Goal: Navigation & Orientation: Find specific page/section

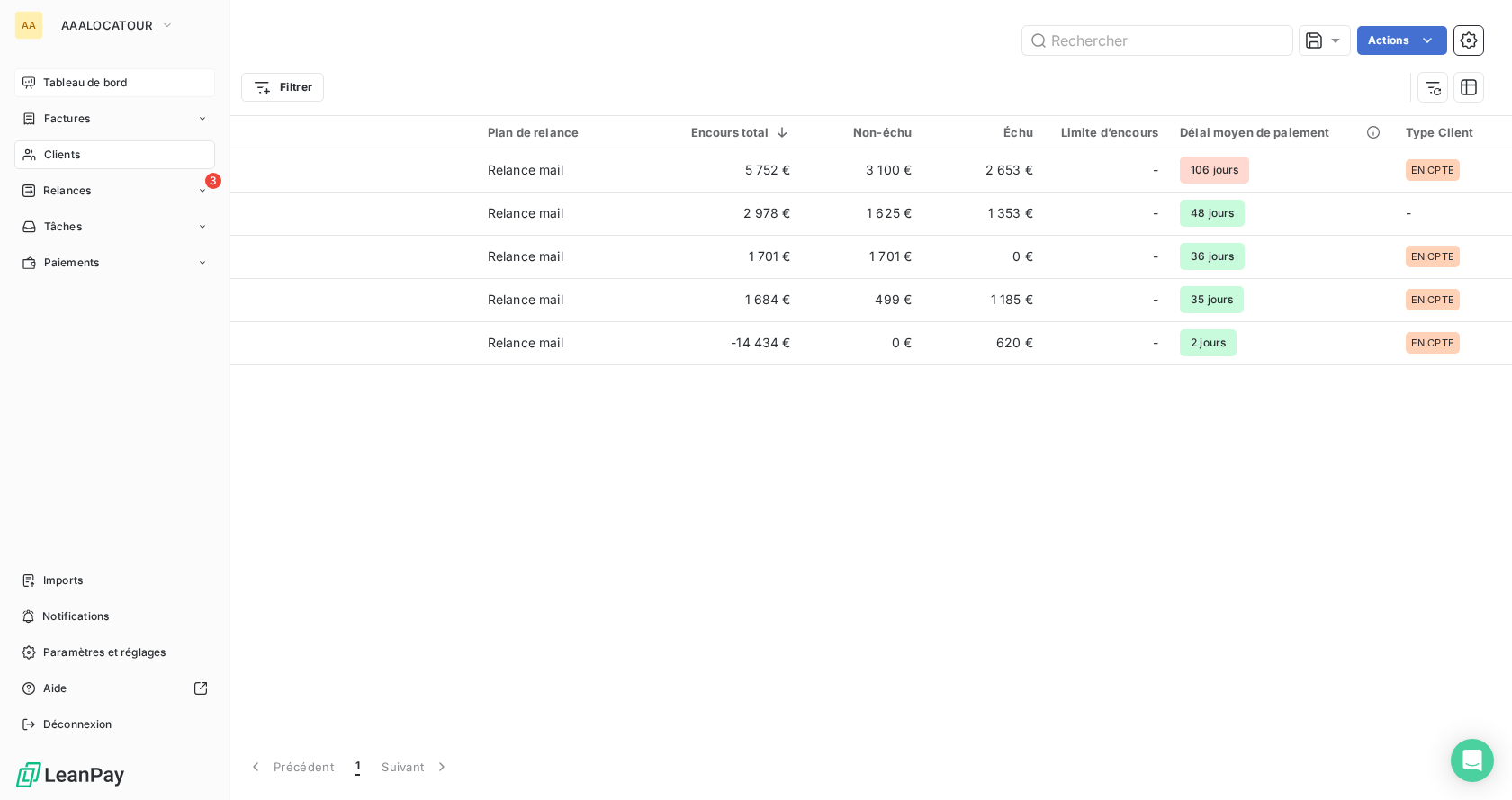
click at [64, 81] on span "Tableau de bord" at bounding box center [85, 83] width 84 height 16
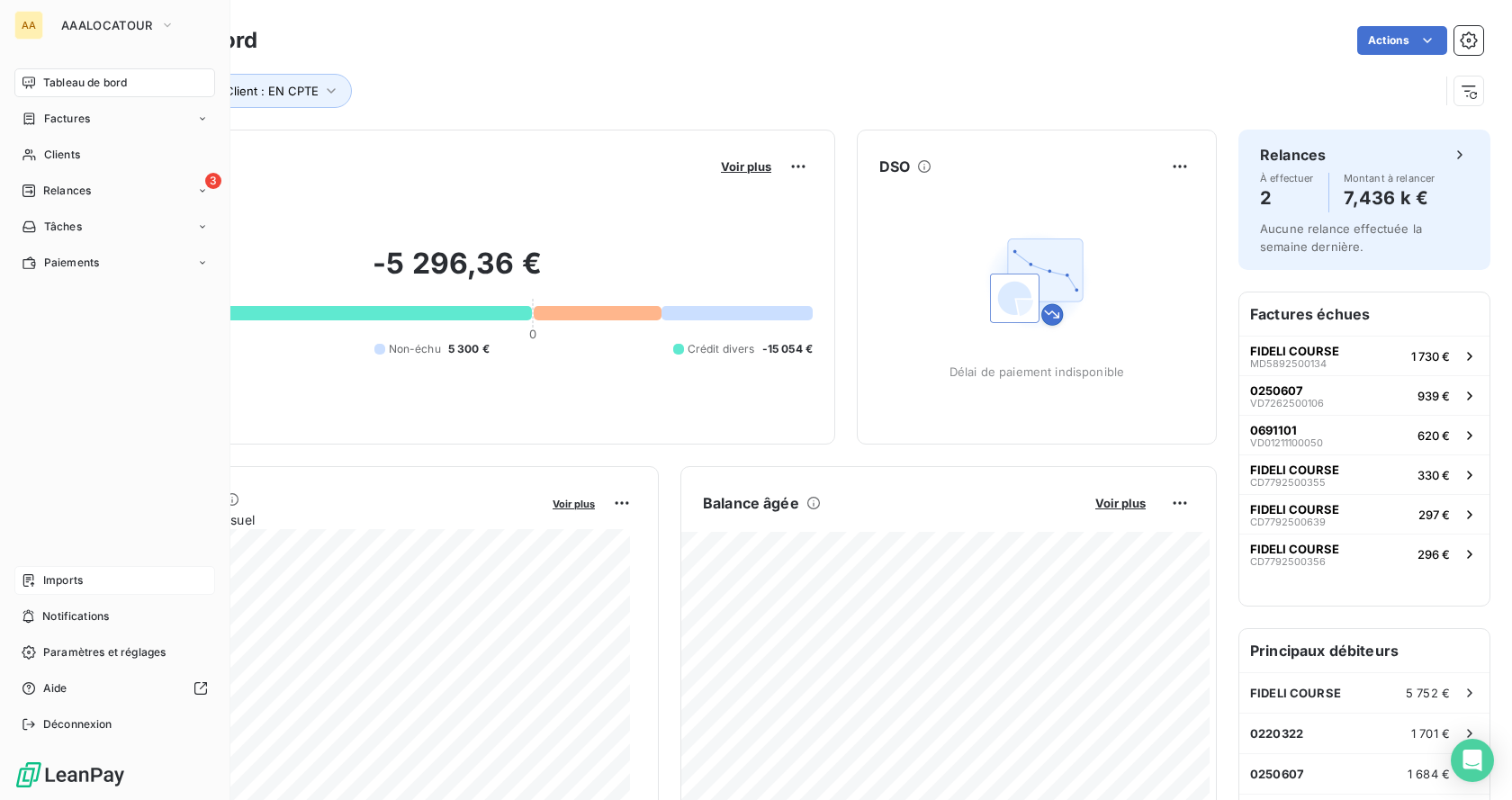
click at [60, 587] on span "Imports" at bounding box center [63, 581] width 39 height 16
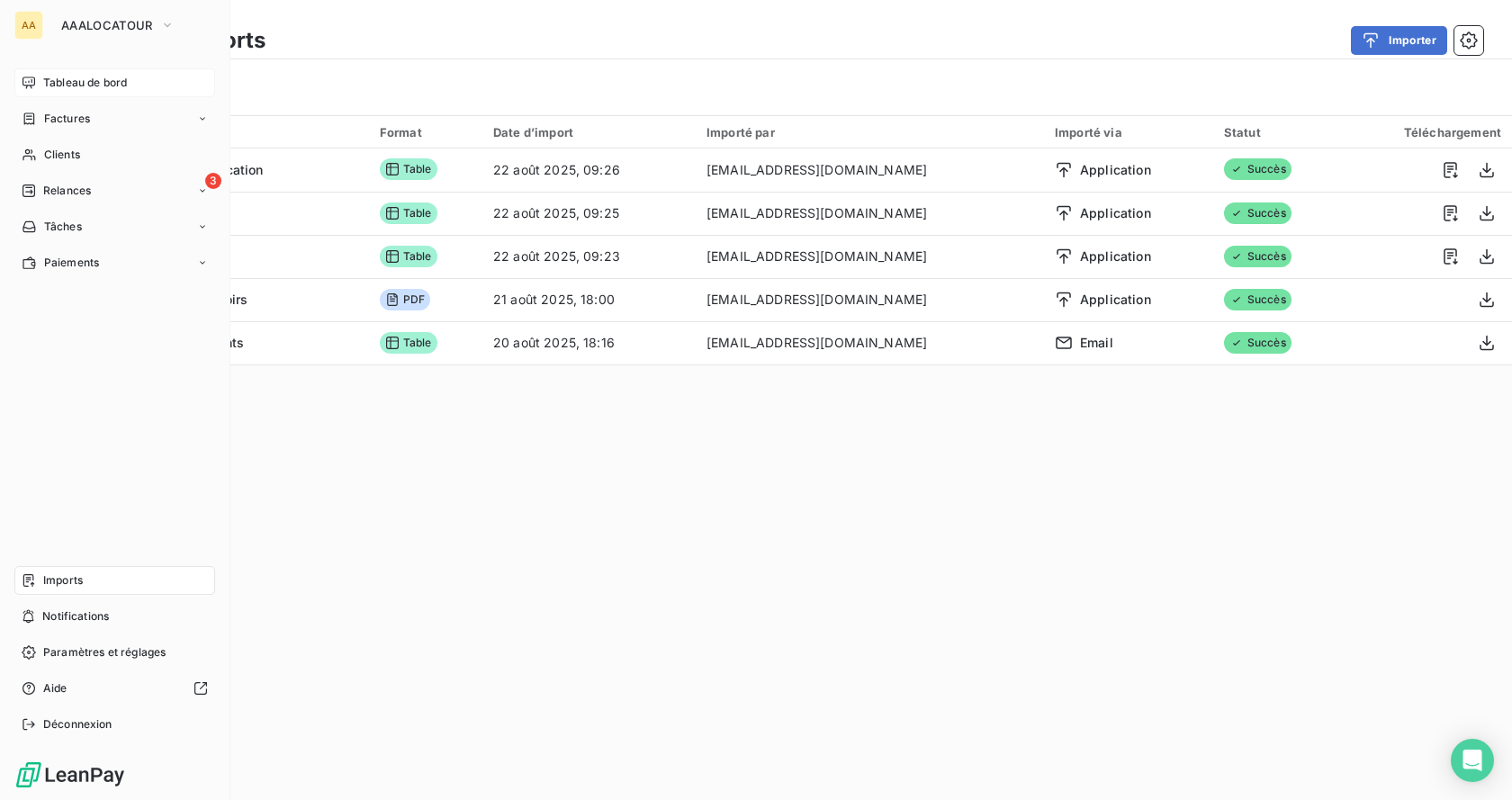
click at [87, 575] on div "Imports" at bounding box center [115, 581] width 201 height 29
click at [76, 109] on div "Factures" at bounding box center [115, 118] width 201 height 29
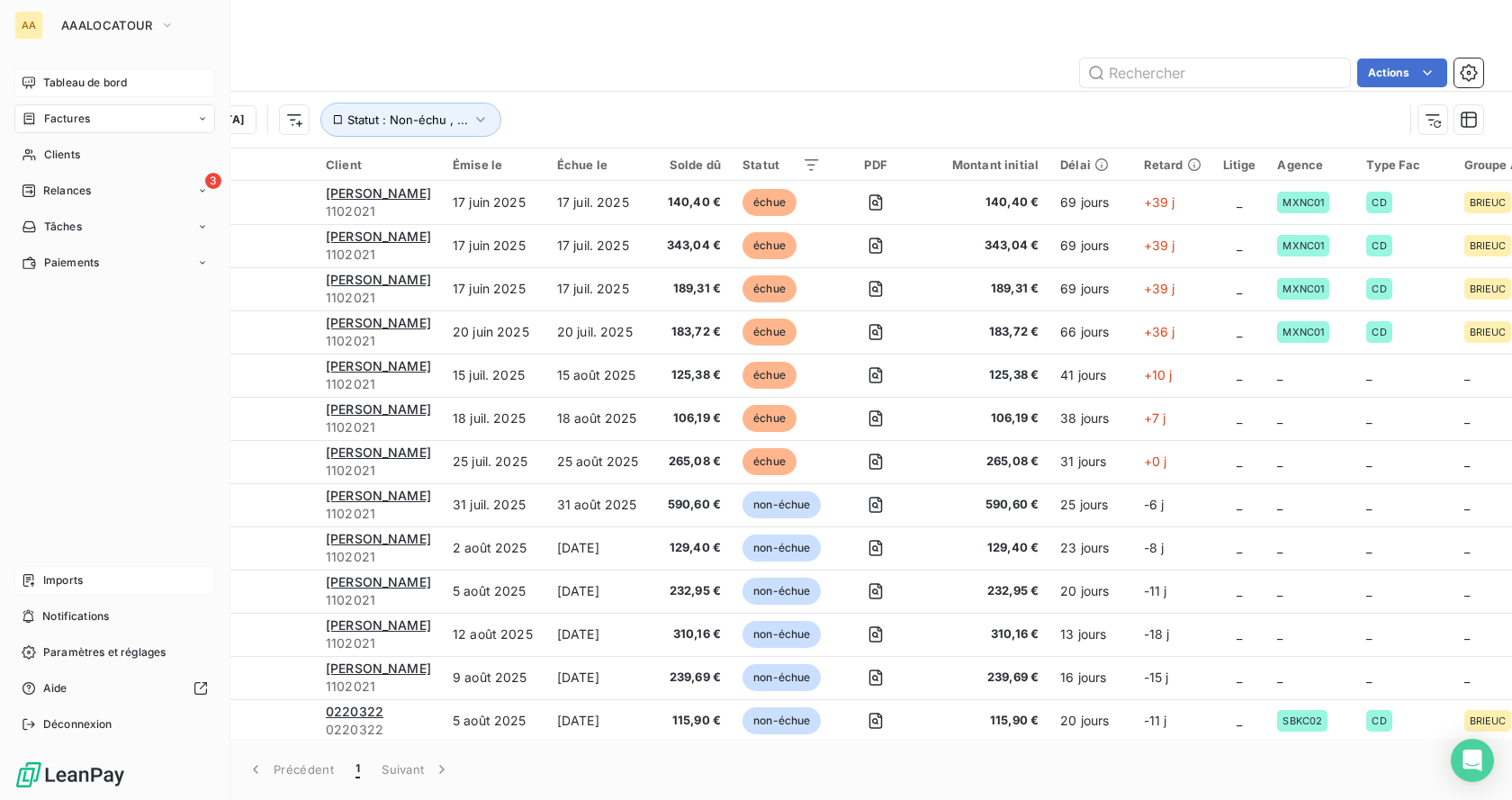
click at [71, 581] on span "Imports" at bounding box center [63, 581] width 39 height 16
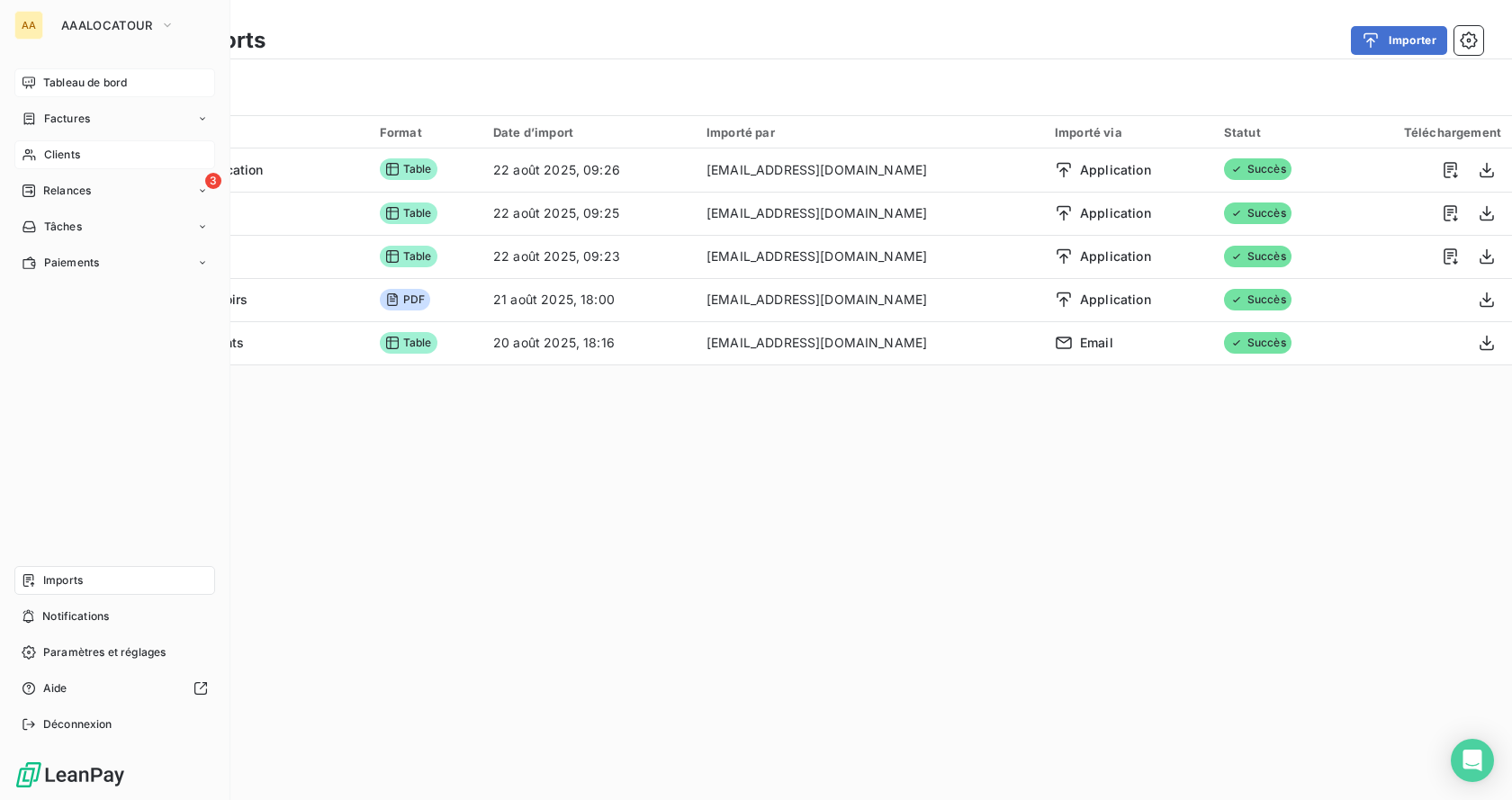
click at [64, 162] on span "Clients" at bounding box center [62, 154] width 36 height 16
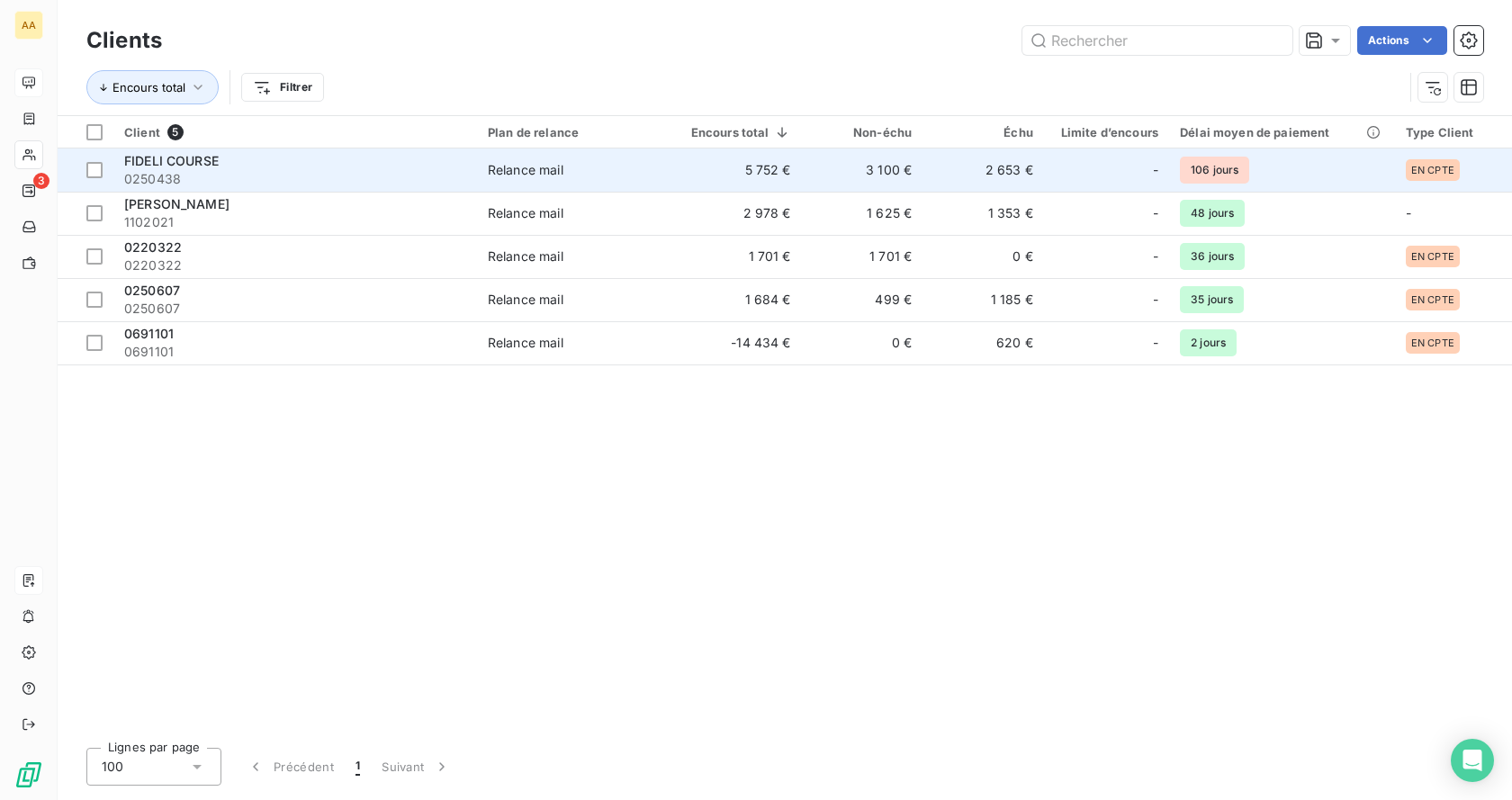
click at [178, 174] on span "0250438" at bounding box center [295, 179] width 342 height 18
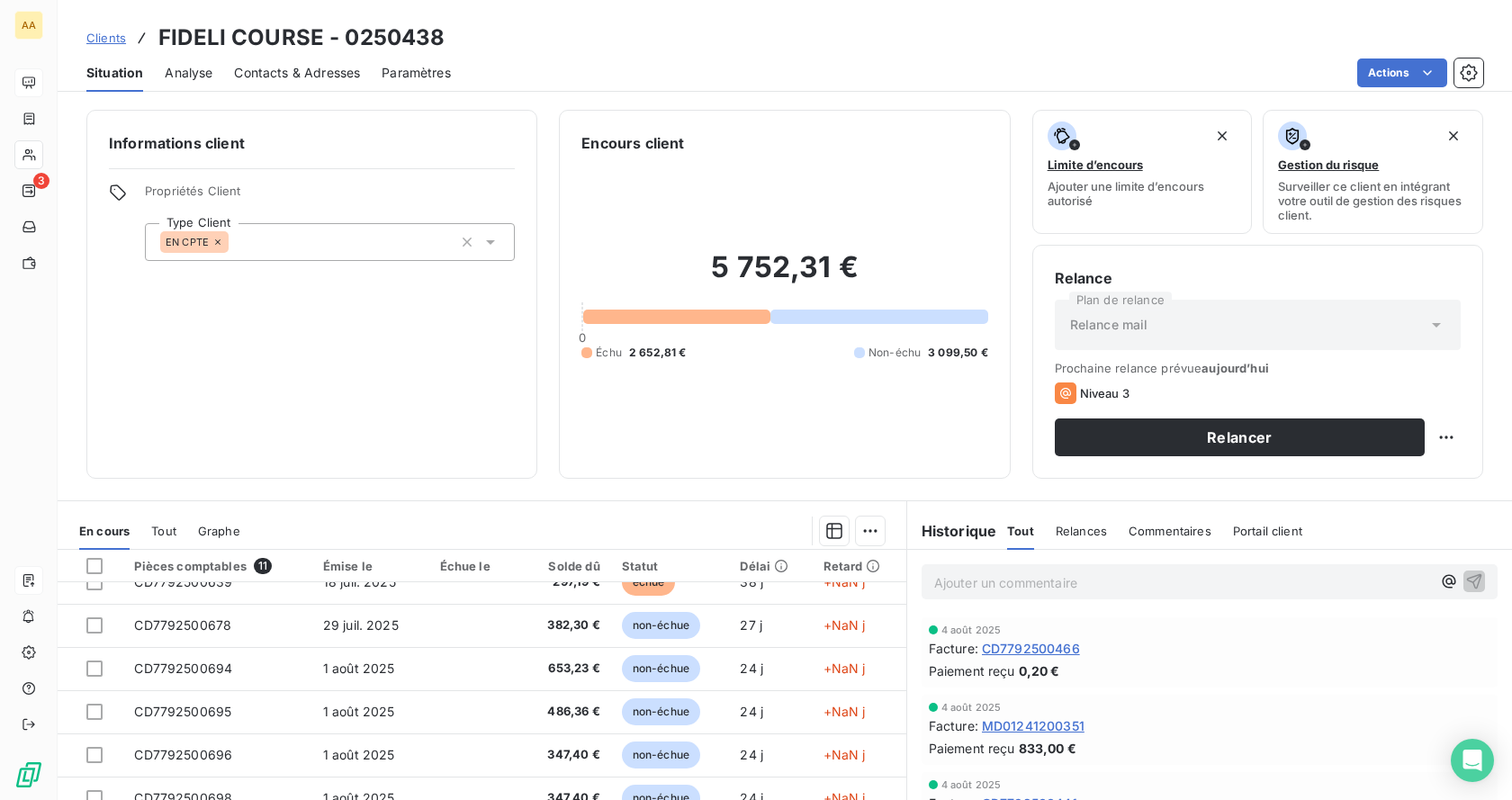
scroll to position [162, 0]
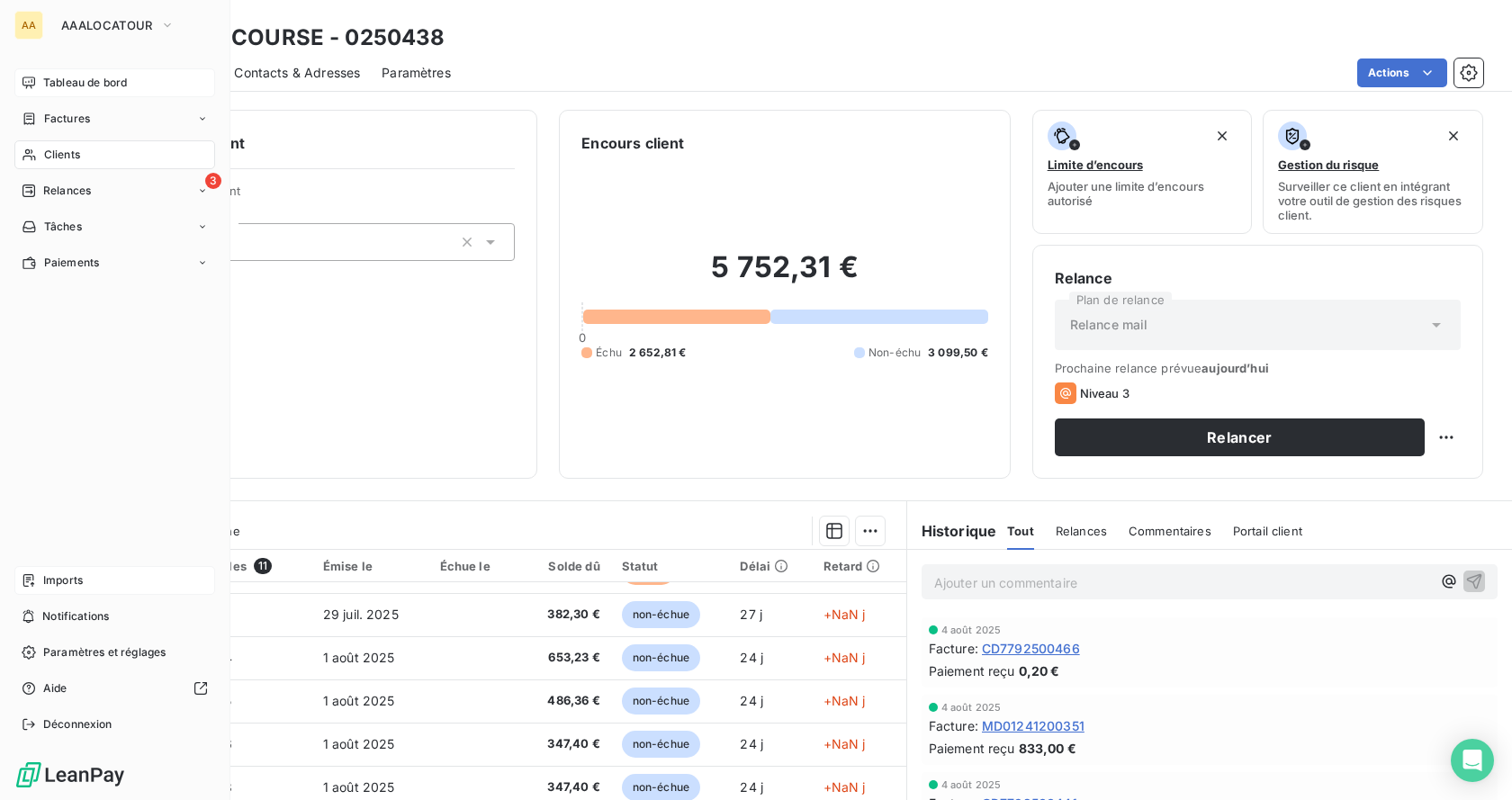
click at [61, 143] on div "Clients" at bounding box center [115, 155] width 201 height 29
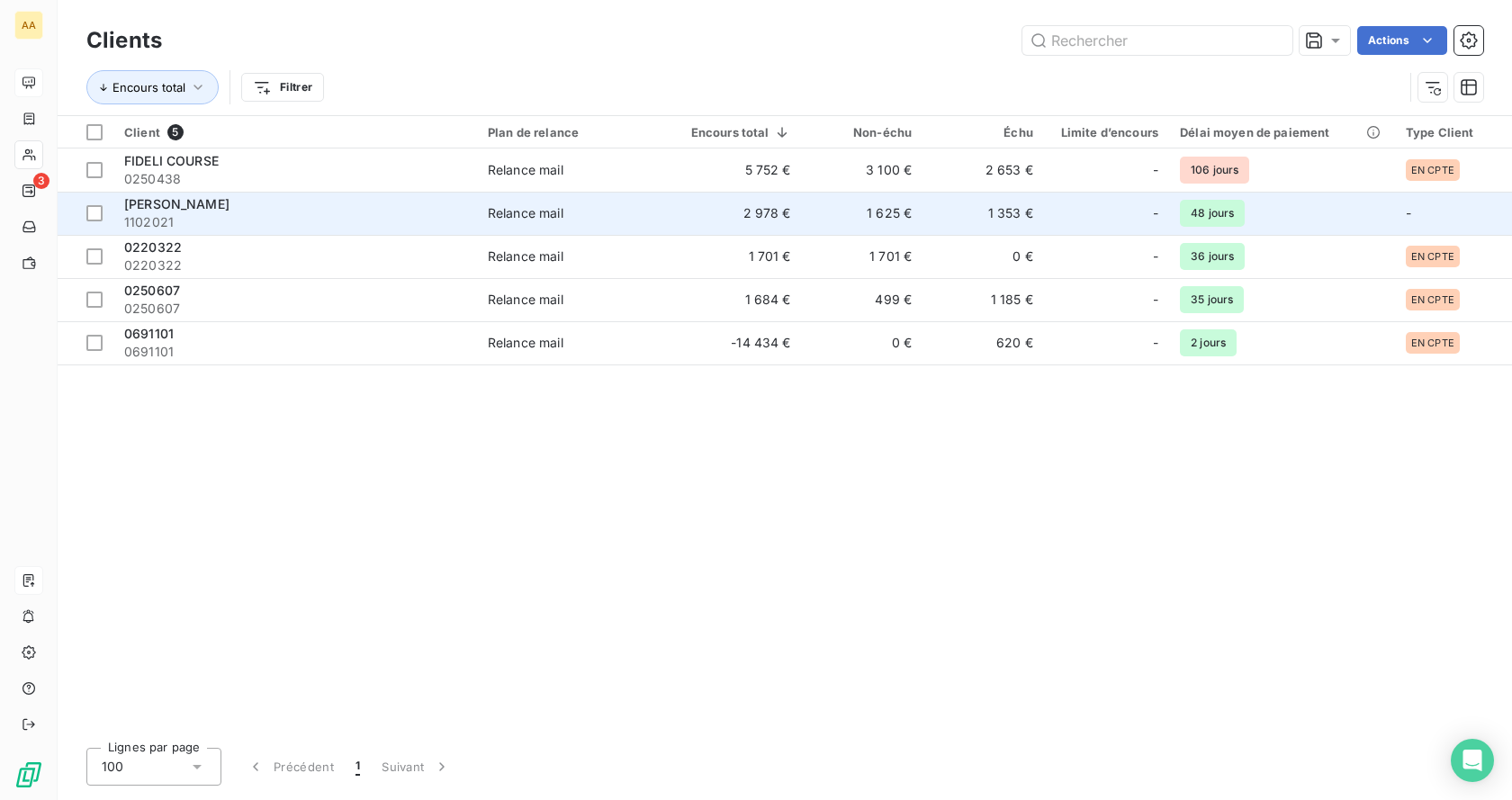
click at [162, 206] on span "[PERSON_NAME]" at bounding box center [176, 204] width 105 height 15
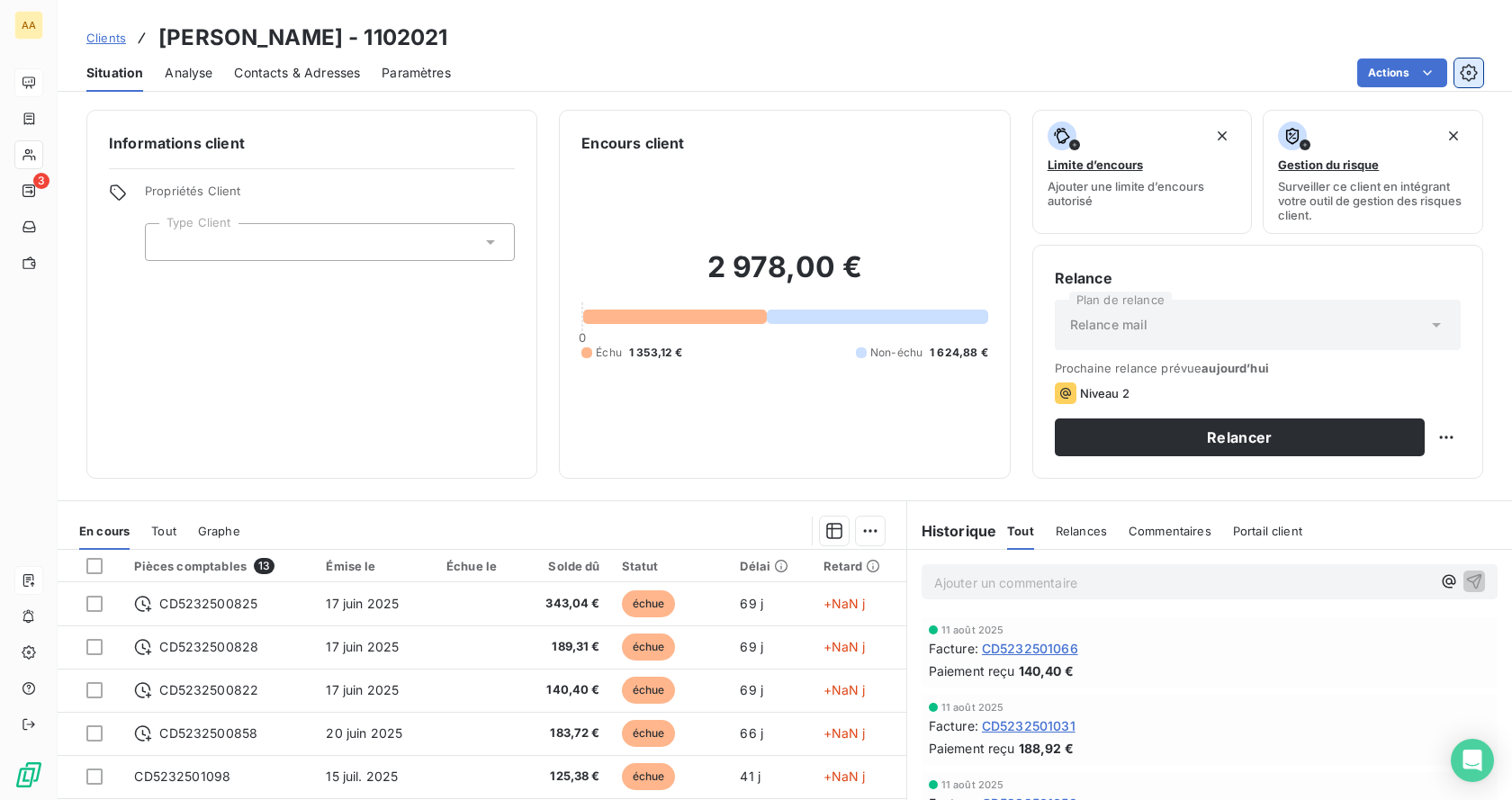
click at [1470, 66] on icon "button" at bounding box center [1469, 72] width 18 height 18
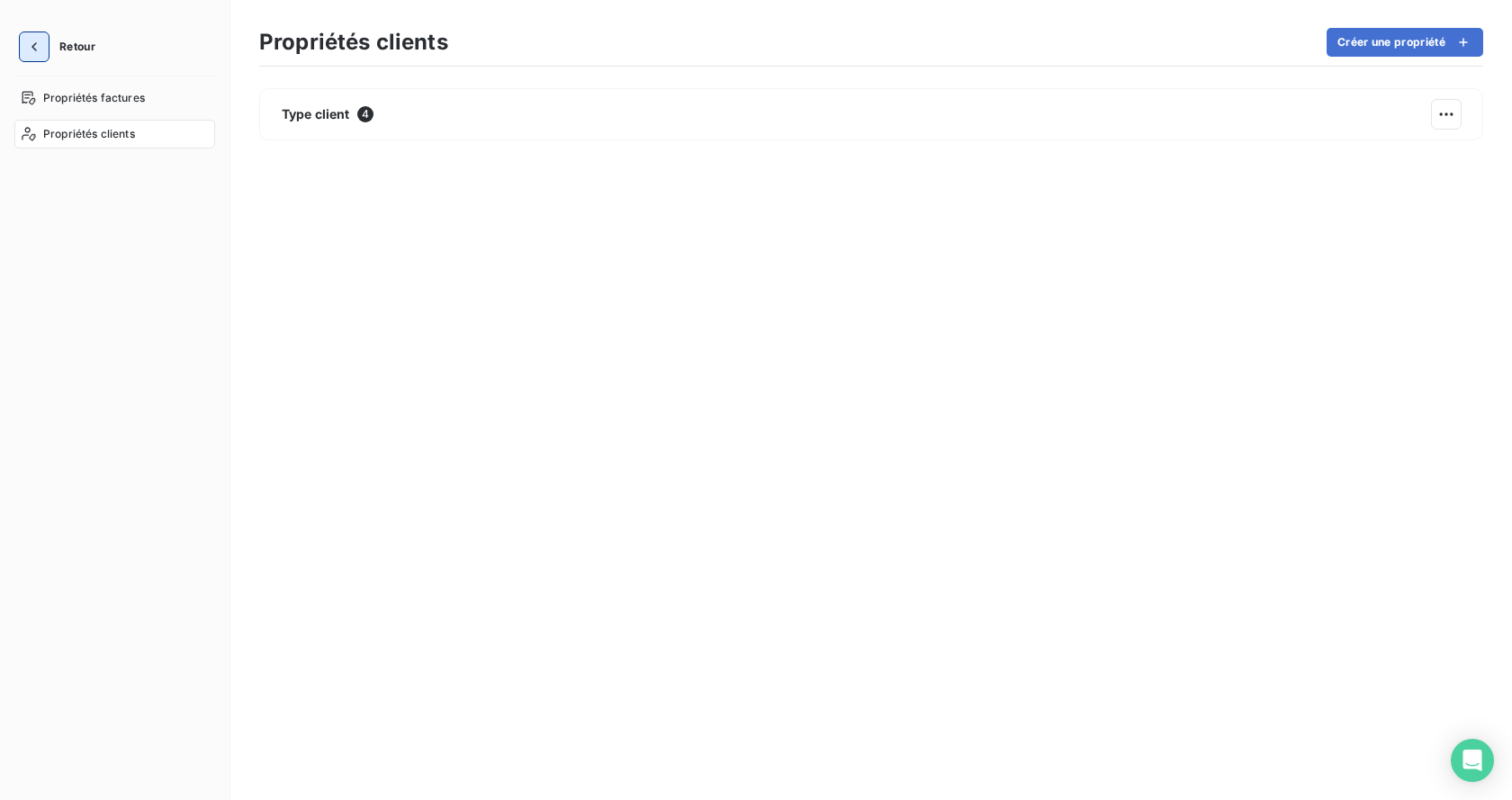
click at [38, 50] on icon "button" at bounding box center [34, 46] width 18 height 18
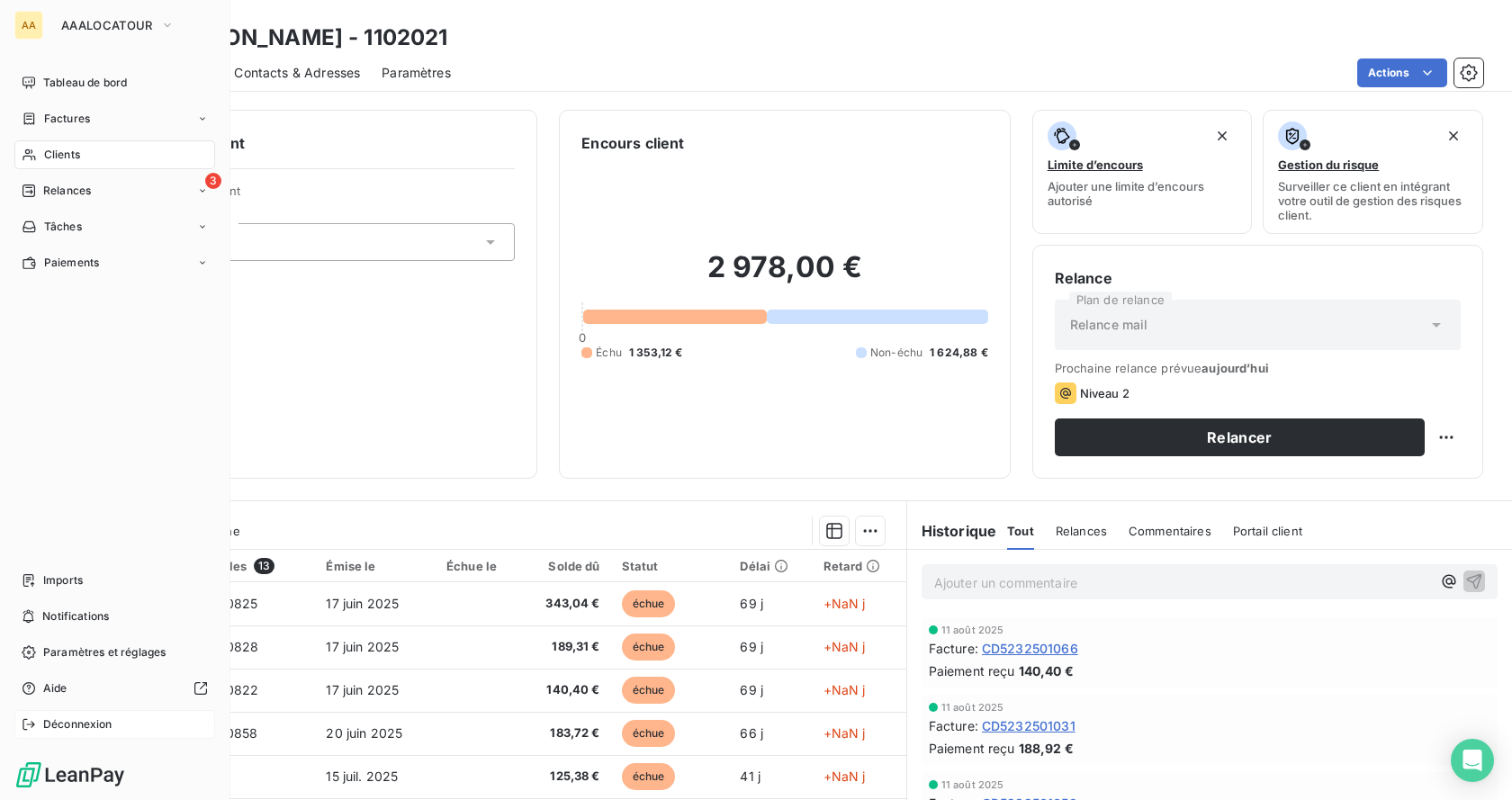
click at [88, 731] on span "Déconnexion" at bounding box center [78, 724] width 69 height 16
